Goal: Task Accomplishment & Management: Manage account settings

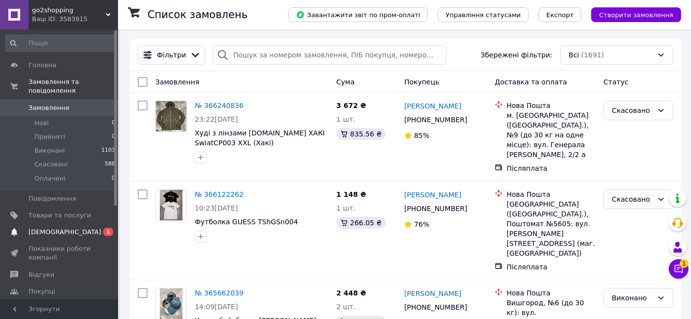
click at [58, 228] on span "[DEMOGRAPHIC_DATA]" at bounding box center [65, 232] width 73 height 9
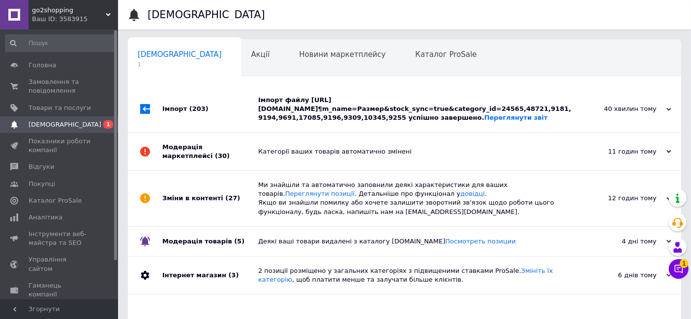
click at [361, 107] on div "Імпорт файлу [URL][DOMAIN_NAME]¶m_name=Размер&stock_sync=true&category_id=24565…" at bounding box center [415, 109] width 315 height 27
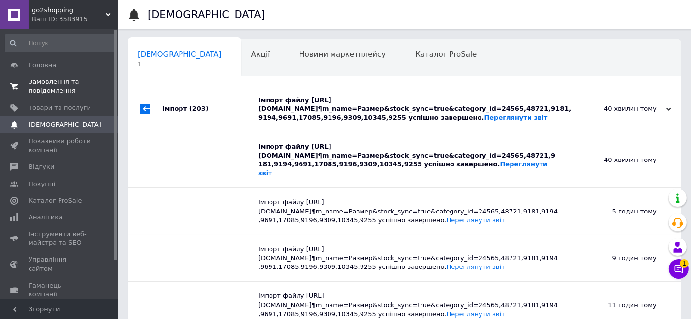
click at [51, 84] on span "Замовлення та повідомлення" at bounding box center [60, 87] width 62 height 18
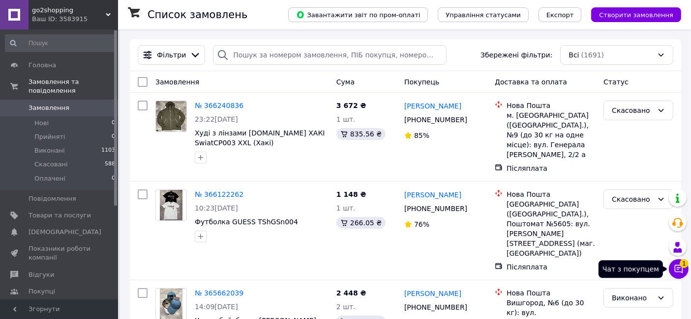
click at [679, 267] on icon at bounding box center [678, 269] width 10 height 10
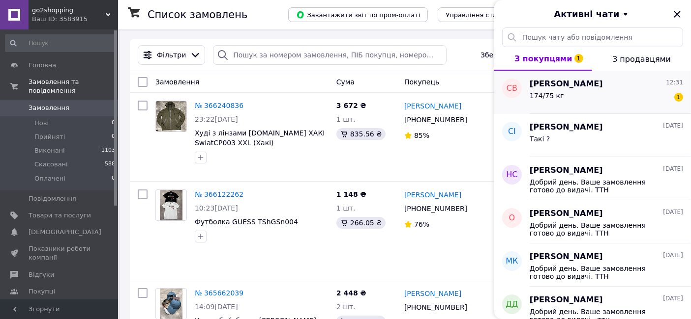
click at [571, 92] on div "174/75 кг 1" at bounding box center [605, 98] width 153 height 16
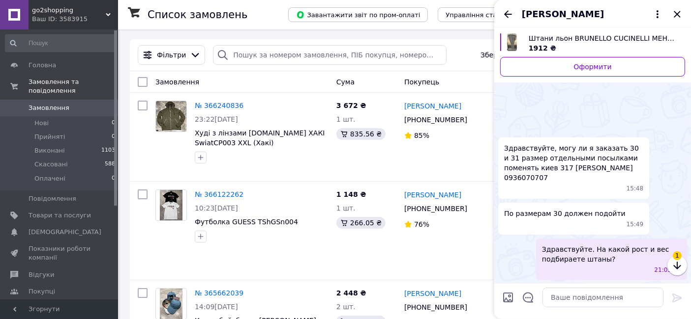
scroll to position [58, 0]
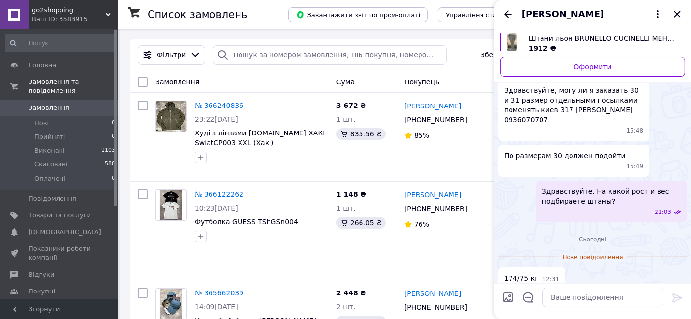
click at [602, 35] on span "Штани льон BRUNELLO CUCINELLI МЕНТОЛ PntBC001" at bounding box center [602, 38] width 148 height 10
click at [58, 207] on link "Товари та послуги" at bounding box center [60, 215] width 121 height 17
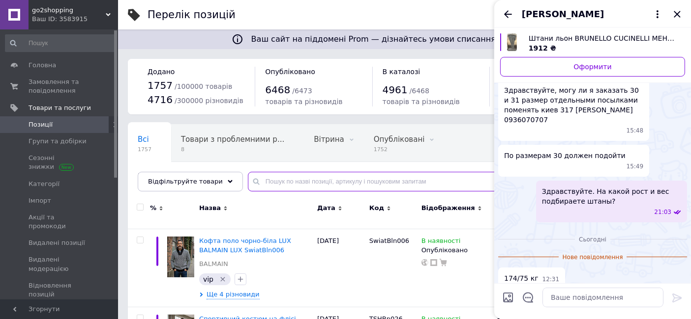
paste input "PntBC001"
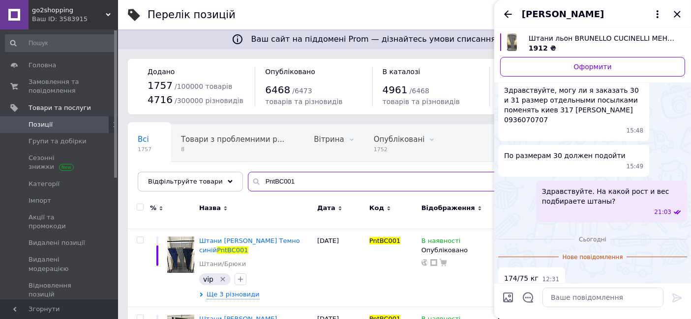
type input "PntBC001"
click at [679, 13] on icon "Закрити" at bounding box center [677, 14] width 12 height 12
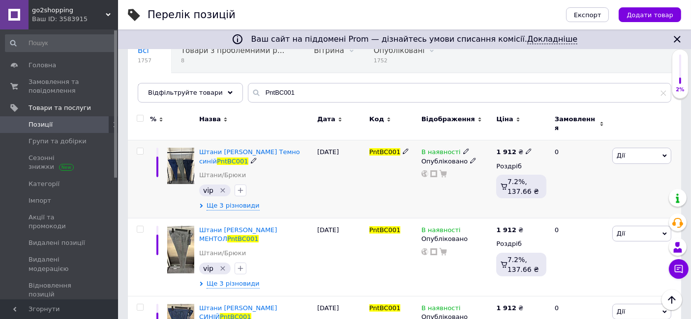
scroll to position [109, 0]
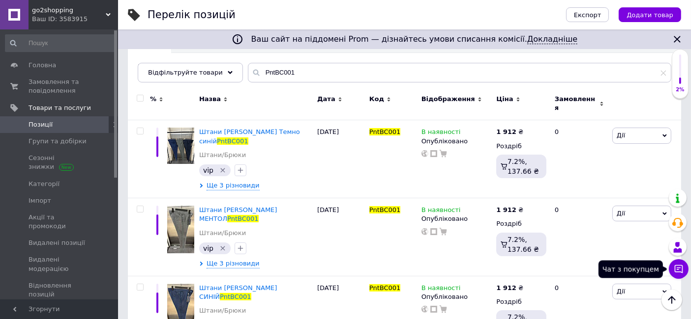
click at [682, 269] on icon at bounding box center [678, 269] width 8 height 8
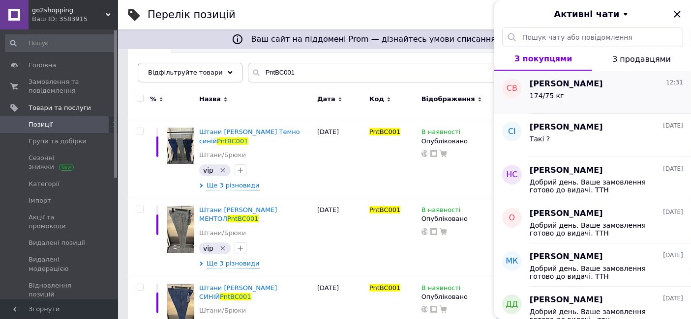
click at [607, 91] on div "174/75 кг" at bounding box center [605, 98] width 153 height 16
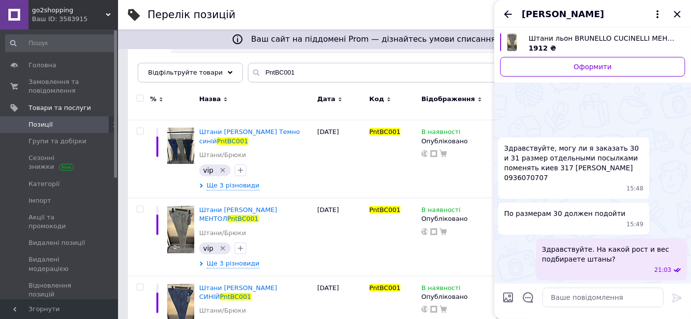
scroll to position [42, 0]
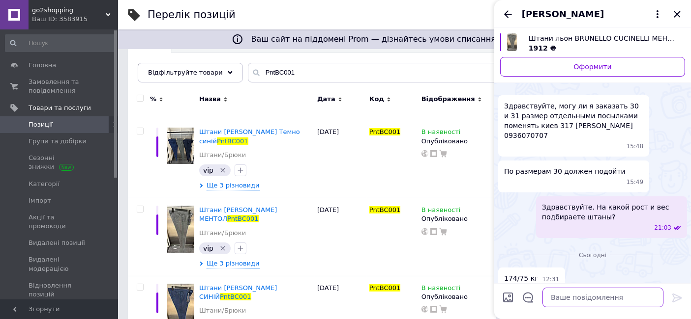
click at [603, 294] on textarea at bounding box center [602, 298] width 121 height 20
type textarea "В"
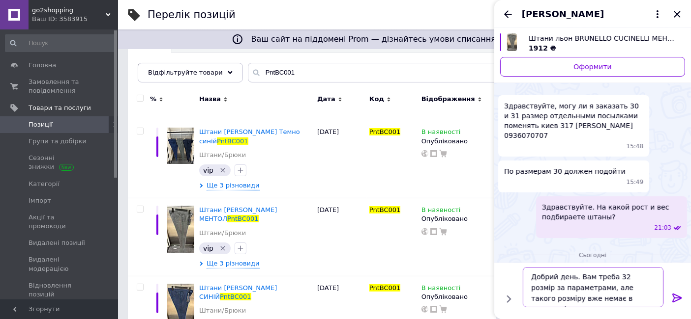
click at [558, 298] on textarea "Добрий день. Вам треба 32 розмір за параметрами, але такого розміру вже немає в…" at bounding box center [593, 287] width 141 height 40
click at [570, 298] on textarea "Добрий день. Вам треба 32 розмір за параметрами, але такого розміру вже немає в…" at bounding box center [593, 287] width 141 height 40
click at [632, 297] on textarea "Добрий день. Вам треба 32 розмір за параметрами, але такого розміру вже немає в…" at bounding box center [593, 287] width 141 height 40
type textarea "Добрий день. Вам треба 32 розмір за параметрами, але такого розміру вже немає в…"
click at [676, 298] on icon at bounding box center [676, 298] width 9 height 9
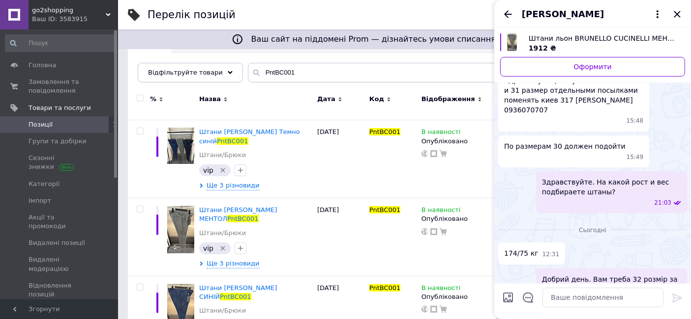
scroll to position [73, 0]
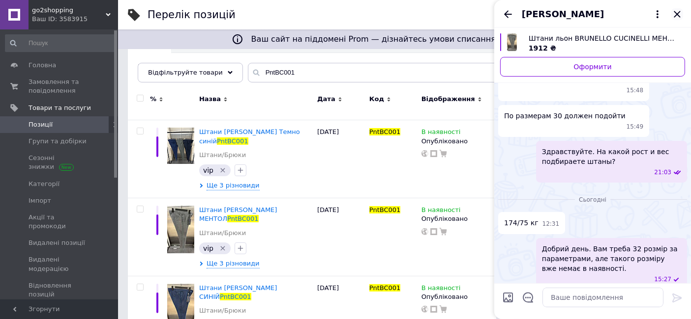
click at [681, 14] on icon "Закрити" at bounding box center [677, 14] width 12 height 12
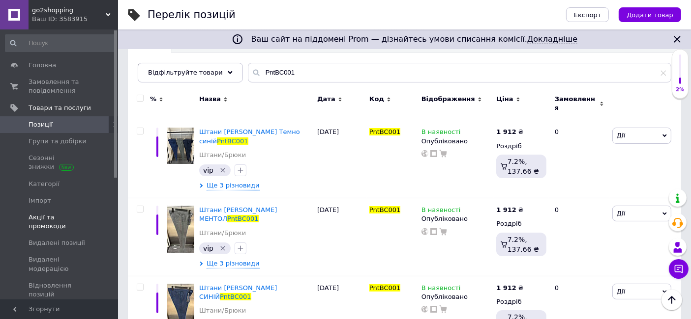
scroll to position [164, 0]
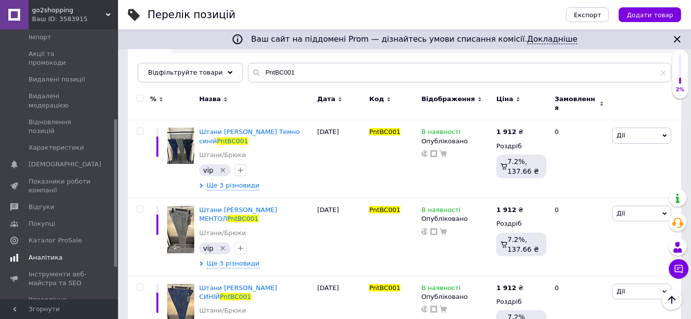
click at [44, 254] on span "Аналітика" at bounding box center [46, 258] width 34 height 9
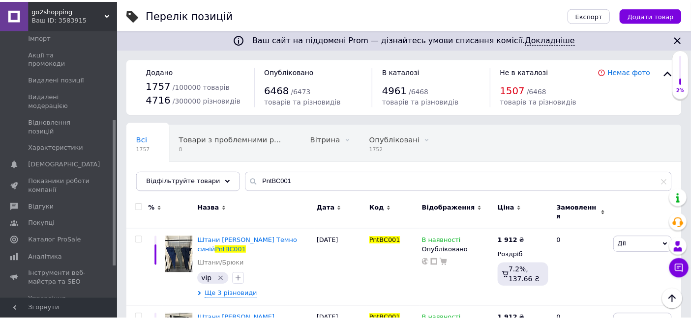
scroll to position [156, 0]
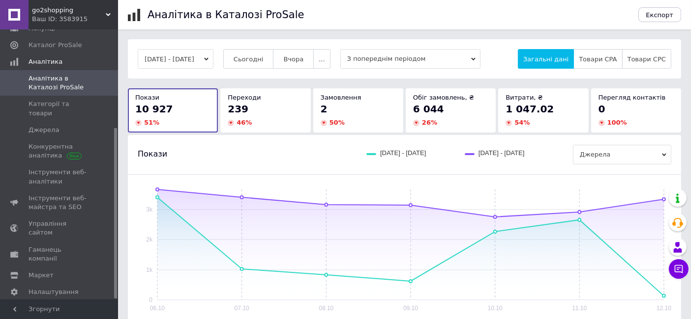
click at [236, 64] on div "[DATE] - [DATE] Сьогодні [GEOGRAPHIC_DATA] ... З попереднім періодом Загальні д…" at bounding box center [404, 59] width 533 height 20
click at [259, 59] on span "Сьогодні" at bounding box center [248, 59] width 30 height 7
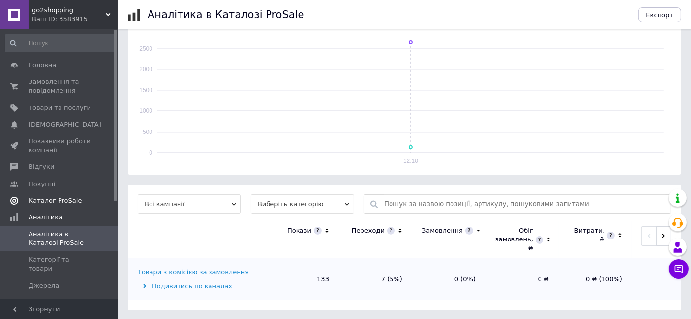
click at [61, 200] on span "Каталог ProSale" at bounding box center [55, 201] width 53 height 9
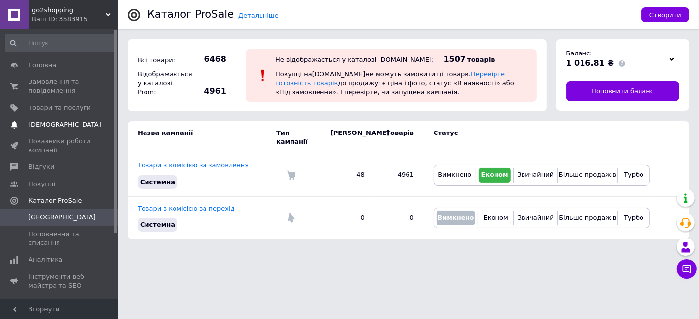
click at [40, 126] on span "[DEMOGRAPHIC_DATA]" at bounding box center [65, 124] width 73 height 9
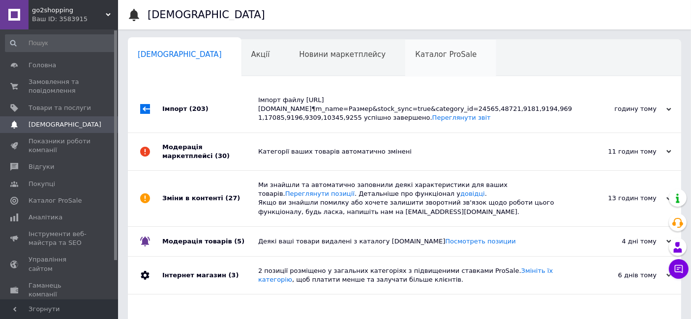
click at [415, 56] on span "Каталог ProSale" at bounding box center [445, 54] width 61 height 9
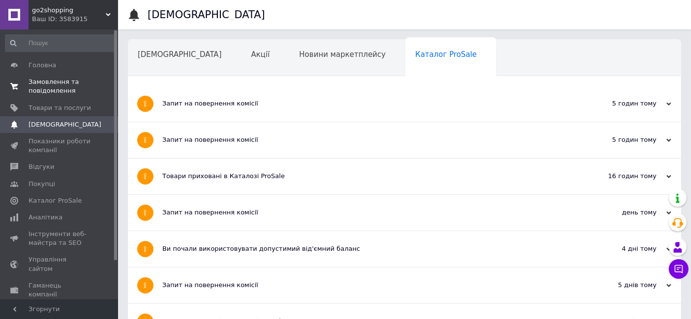
click at [56, 77] on link "Замовлення та повідомлення 0 0" at bounding box center [60, 87] width 121 height 26
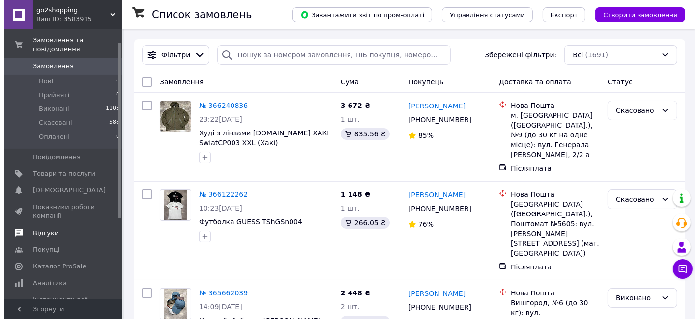
scroll to position [55, 0]
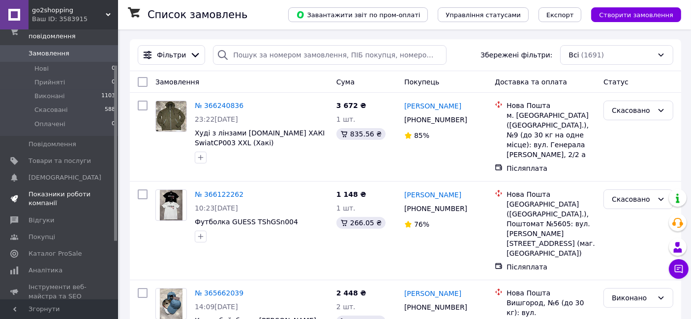
click at [63, 190] on span "Показники роботи компанії" at bounding box center [60, 199] width 62 height 18
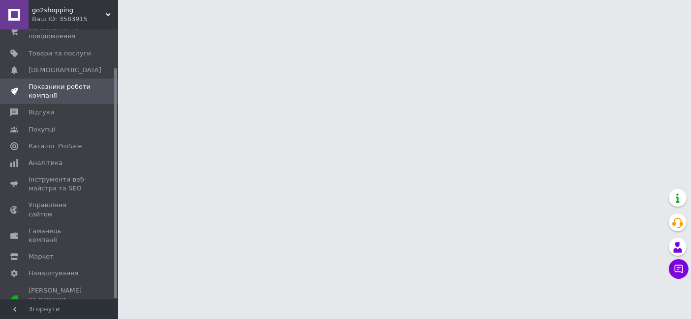
scroll to position [45, 0]
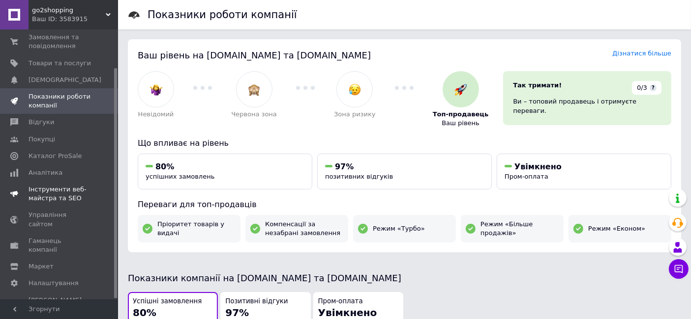
click at [58, 184] on link "Інструменти веб-майстра та SEO" at bounding box center [60, 194] width 121 height 26
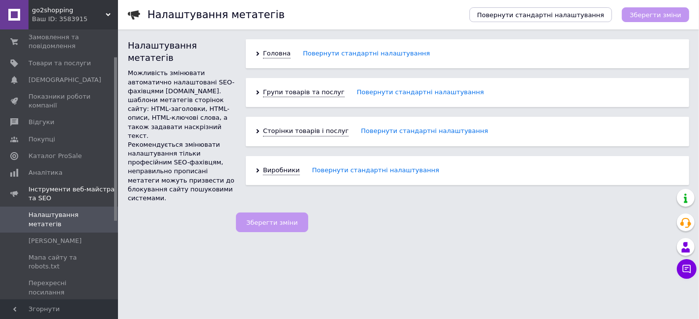
click at [53, 13] on span "go2shopping" at bounding box center [69, 10] width 74 height 9
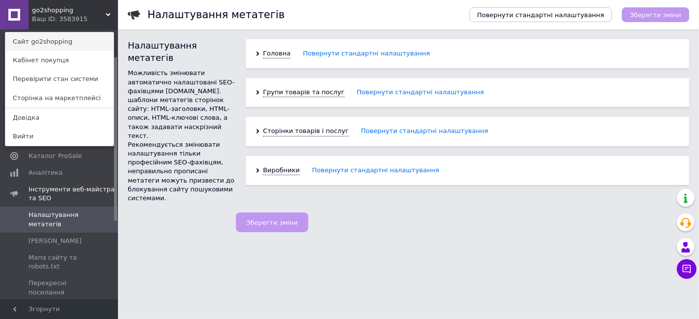
click at [47, 41] on link "Сайт go2shopping" at bounding box center [59, 41] width 108 height 19
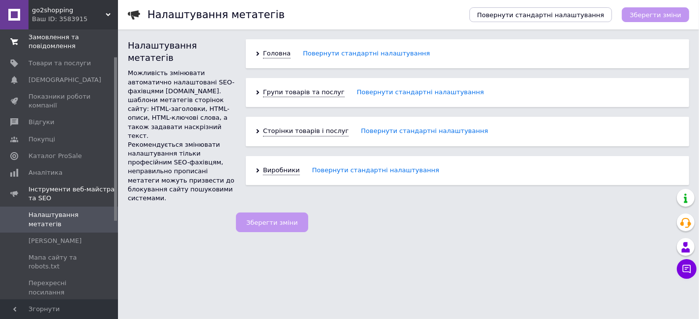
click at [48, 44] on span "Замовлення та повідомлення" at bounding box center [60, 42] width 62 height 18
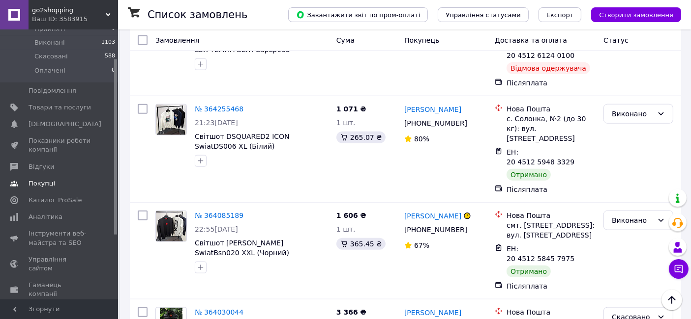
scroll to position [144, 0]
